Goal: Check status: Check status

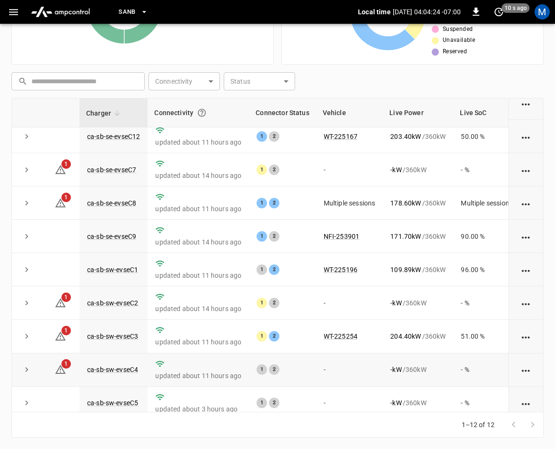
scroll to position [31, 0]
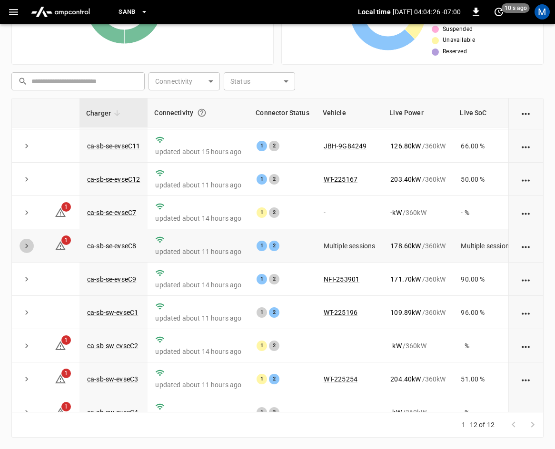
click at [21, 245] on button "expand row" at bounding box center [27, 246] width 14 height 14
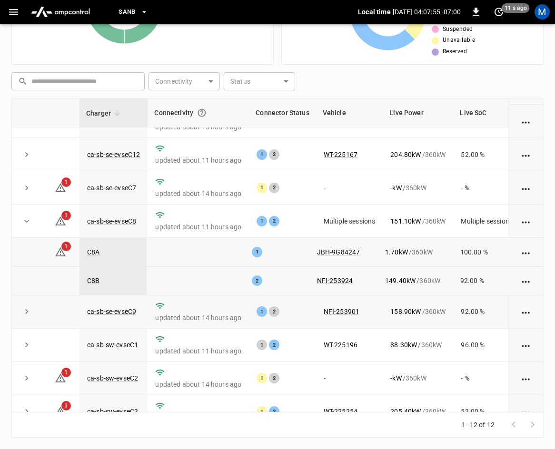
scroll to position [143, 0]
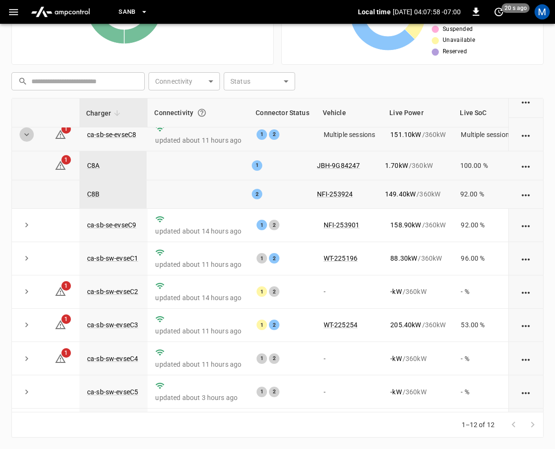
click at [28, 135] on icon "expand row" at bounding box center [27, 135] width 10 height 10
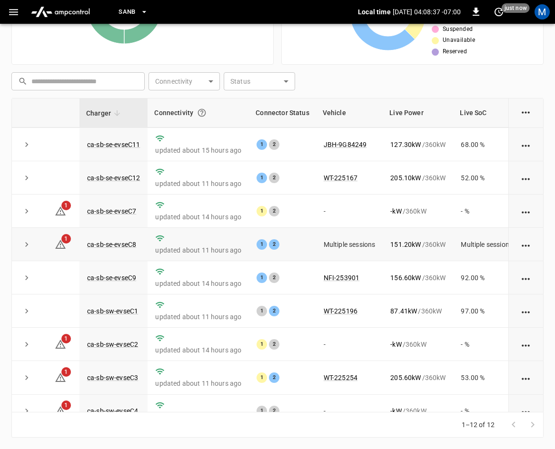
scroll to position [0, 0]
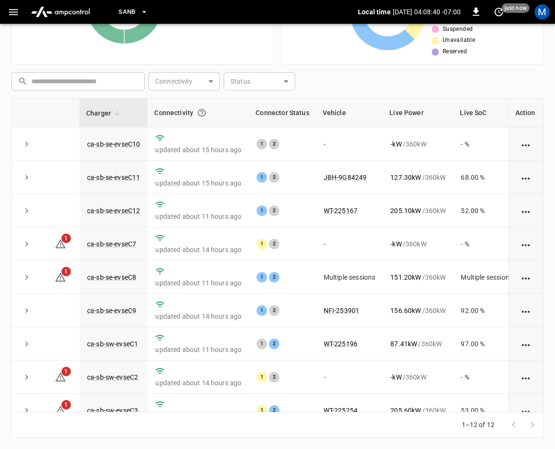
click at [26, 280] on icon "expand row" at bounding box center [26, 277] width 3 height 5
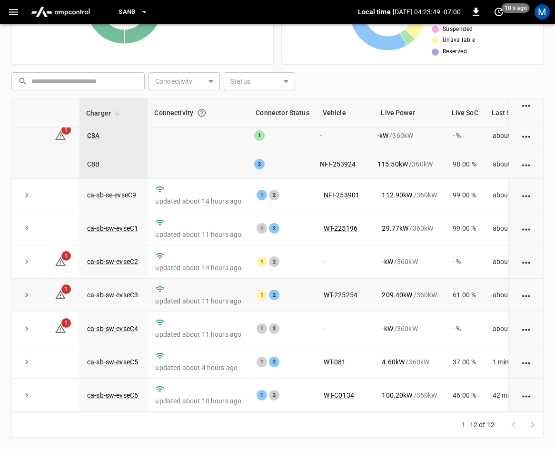
scroll to position [41, 0]
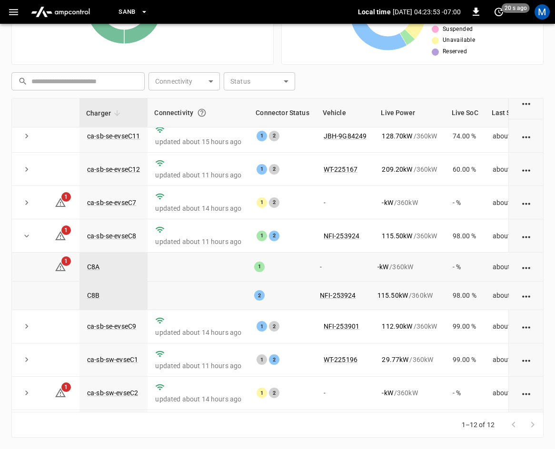
click at [24, 239] on icon "expand row" at bounding box center [27, 236] width 10 height 10
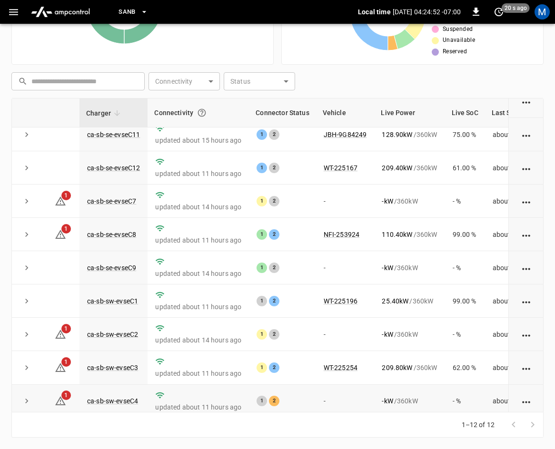
scroll to position [32, 0]
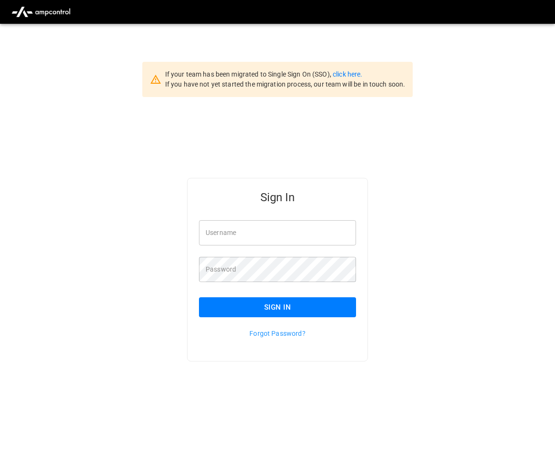
type input "**********"
click at [271, 308] on button "Sign In" at bounding box center [277, 308] width 157 height 20
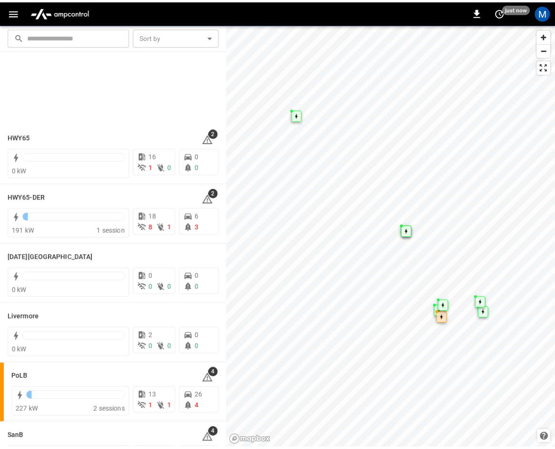
scroll to position [169, 0]
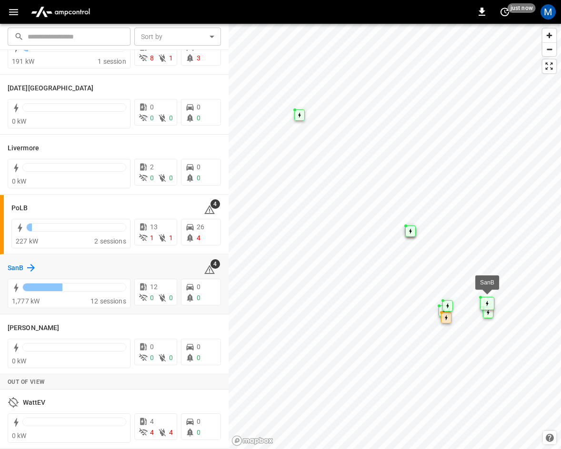
click at [24, 267] on div "SanB" at bounding box center [22, 267] width 29 height 11
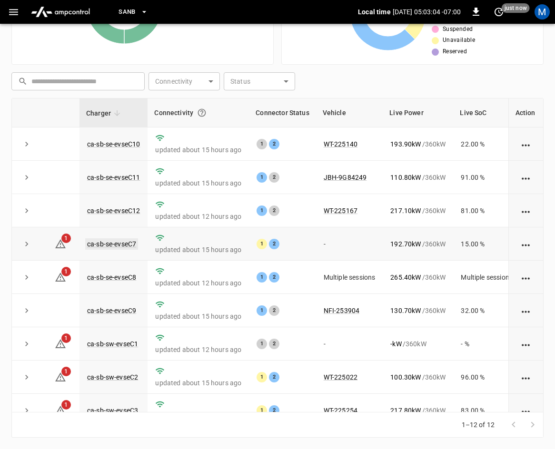
click at [100, 244] on link "ca-sb-se-evseC7" at bounding box center [111, 244] width 53 height 11
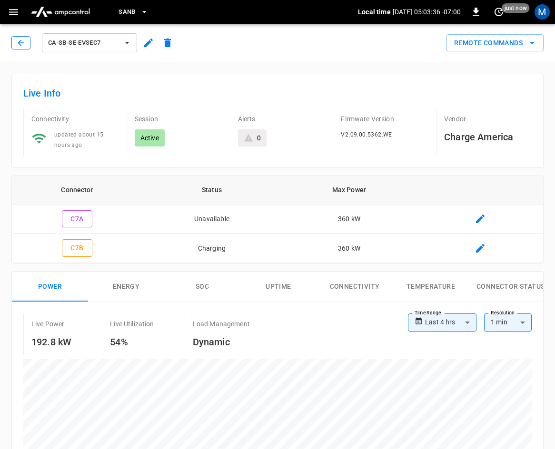
click at [25, 45] on icon "button" at bounding box center [21, 43] width 10 height 10
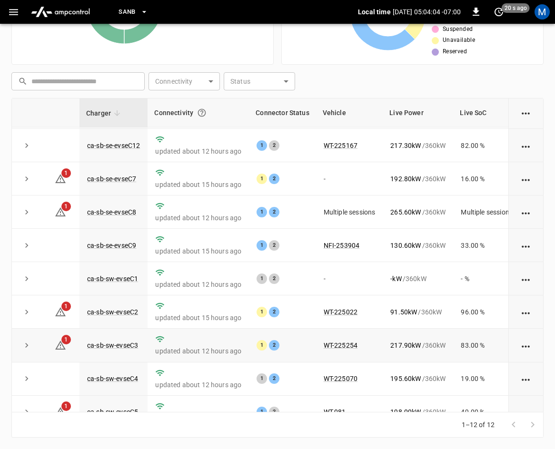
scroll to position [32, 0]
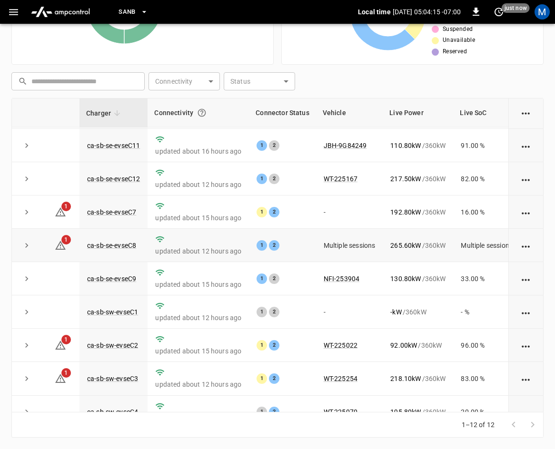
click at [26, 247] on icon "expand row" at bounding box center [27, 246] width 10 height 10
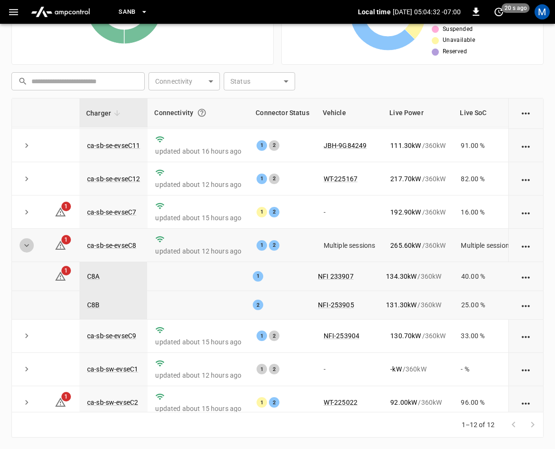
click at [29, 246] on icon "expand row" at bounding box center [27, 246] width 10 height 10
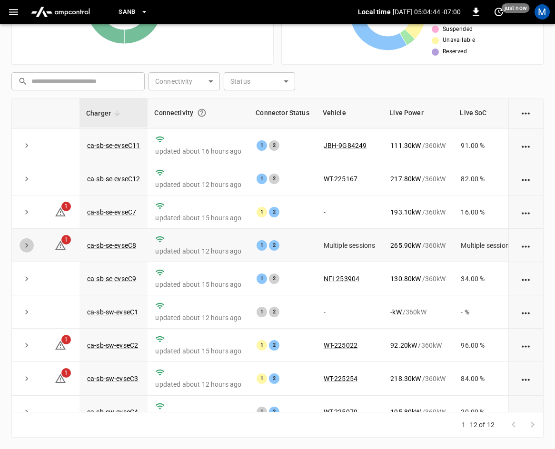
click at [25, 244] on icon "expand row" at bounding box center [27, 246] width 10 height 10
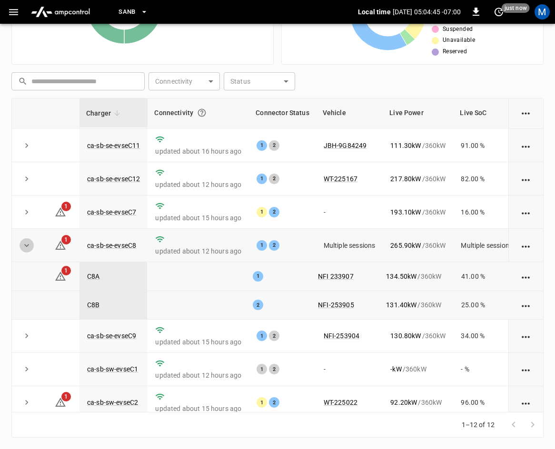
click at [25, 244] on icon "expand row" at bounding box center [27, 246] width 10 height 10
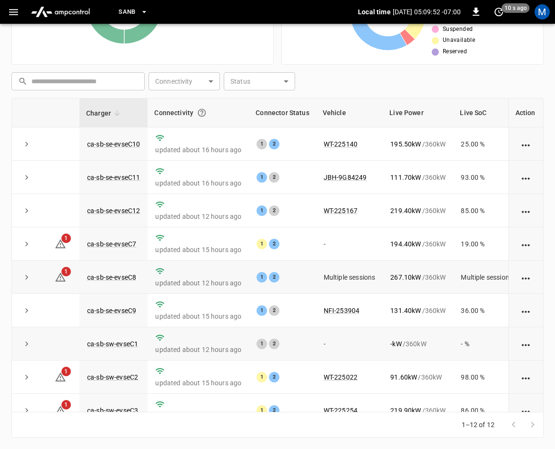
scroll to position [127, 0]
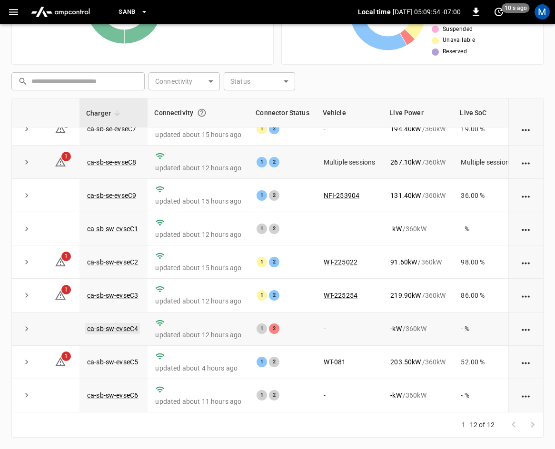
click at [105, 323] on link "ca-sb-sw-evseC4" at bounding box center [112, 328] width 55 height 11
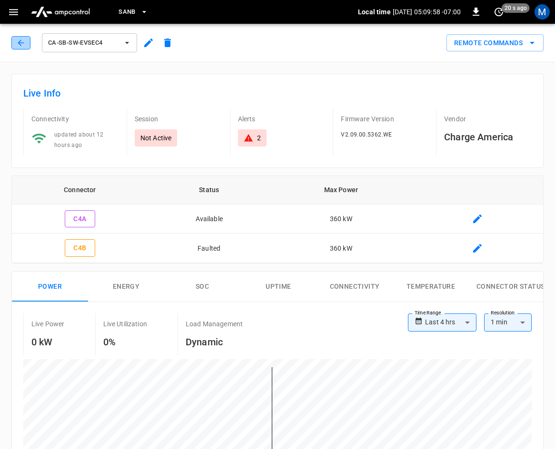
click at [21, 46] on icon "button" at bounding box center [21, 43] width 6 height 6
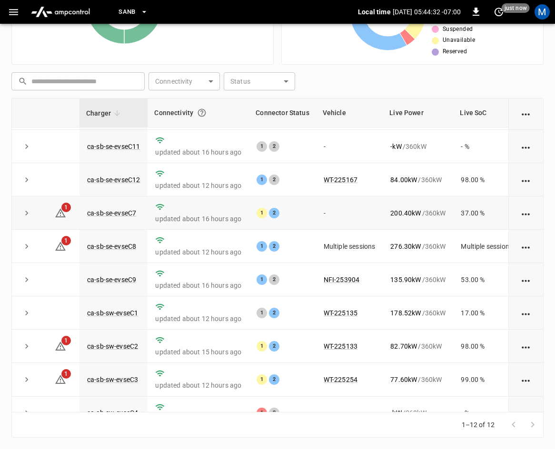
scroll to position [48, 0]
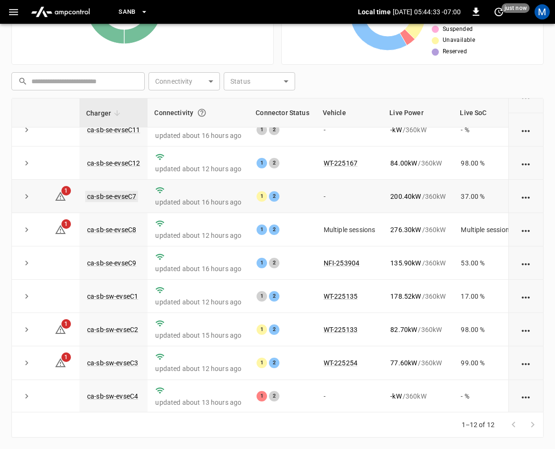
click at [129, 198] on link "ca-sb-se-evseC7" at bounding box center [111, 196] width 53 height 11
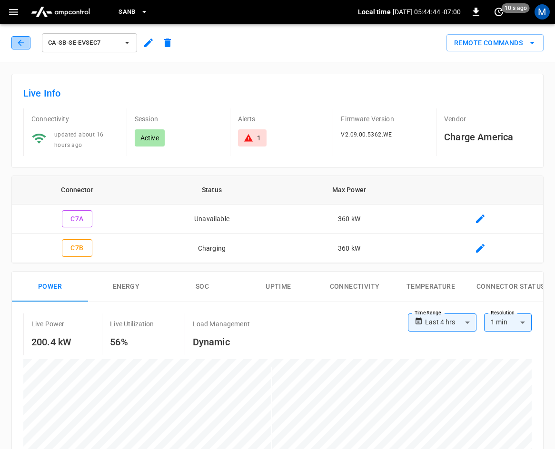
click at [20, 44] on icon "button" at bounding box center [21, 43] width 10 height 10
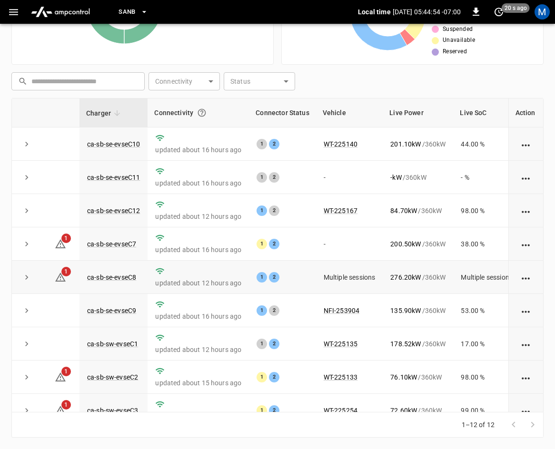
click at [26, 276] on icon "expand row" at bounding box center [27, 278] width 10 height 10
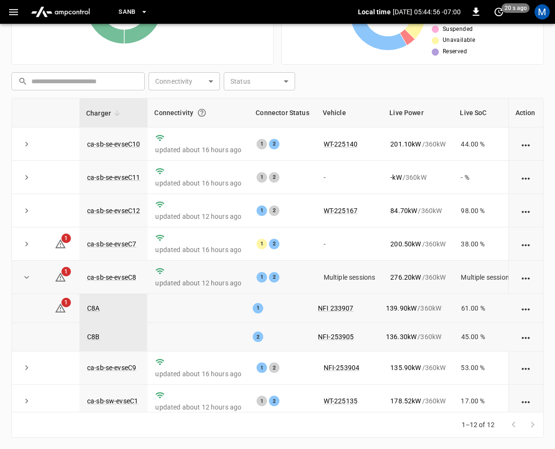
click at [26, 277] on icon "expand row" at bounding box center [27, 278] width 10 height 10
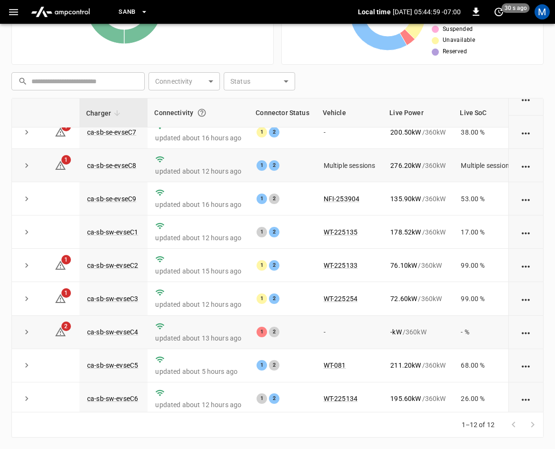
scroll to position [127, 0]
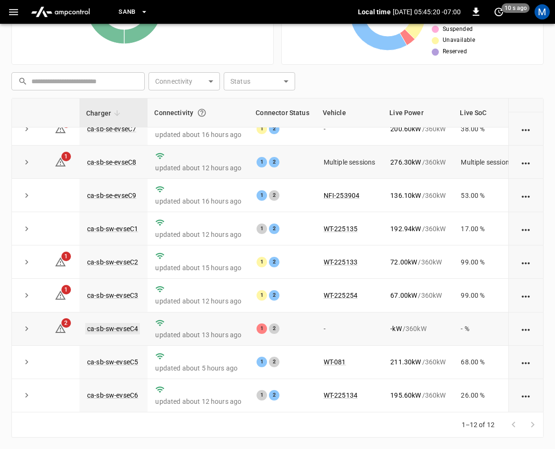
click at [128, 323] on link "ca-sb-sw-evseC4" at bounding box center [112, 328] width 55 height 11
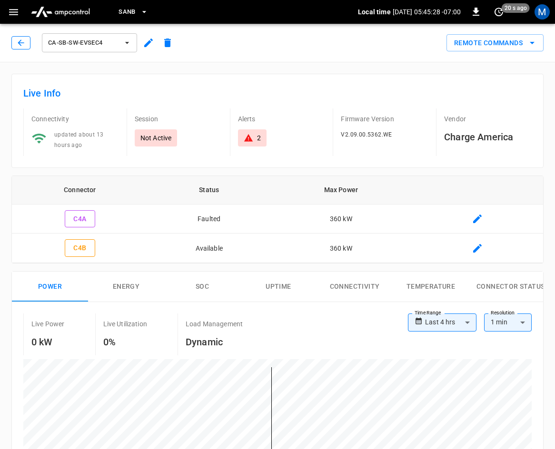
click at [25, 40] on icon "button" at bounding box center [21, 43] width 10 height 10
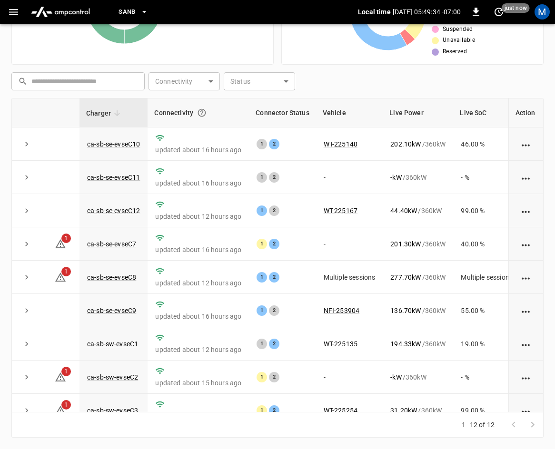
scroll to position [127, 0]
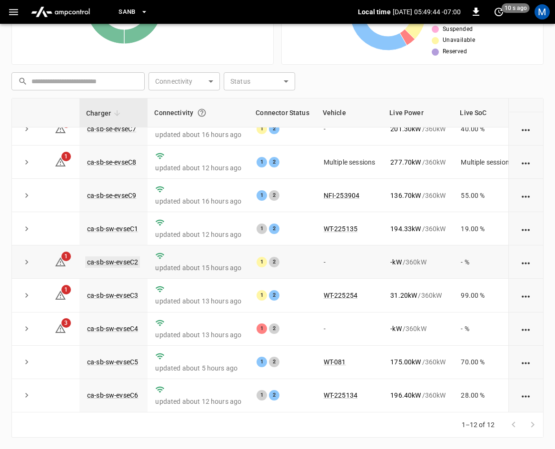
click at [116, 257] on link "ca-sb-sw-evseC2" at bounding box center [112, 262] width 55 height 11
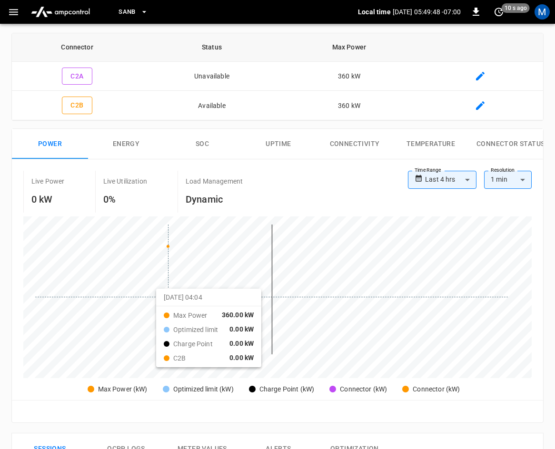
scroll to position [58, 0]
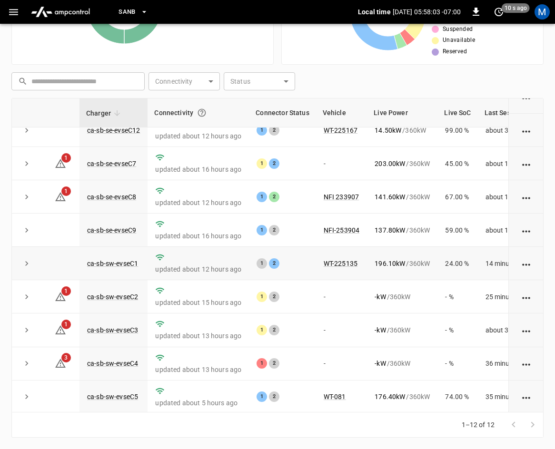
scroll to position [127, 0]
